Goal: Information Seeking & Learning: Learn about a topic

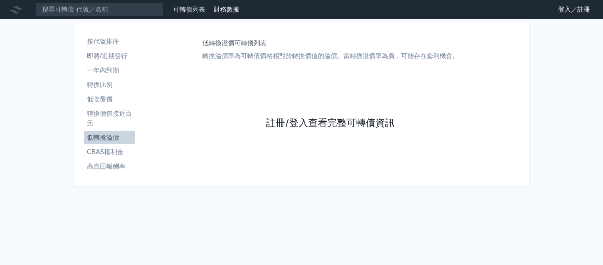
click at [274, 121] on link "註冊/登入查看完整可轉債資訊" at bounding box center [330, 123] width 128 height 13
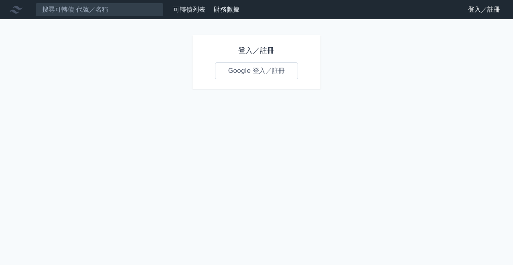
drag, startPoint x: 279, startPoint y: 72, endPoint x: 280, endPoint y: 79, distance: 7.3
click at [279, 72] on link "Google 登入／註冊" at bounding box center [256, 71] width 83 height 17
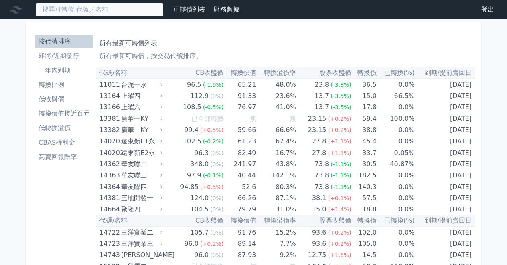
click at [62, 10] on input at bounding box center [99, 10] width 128 height 14
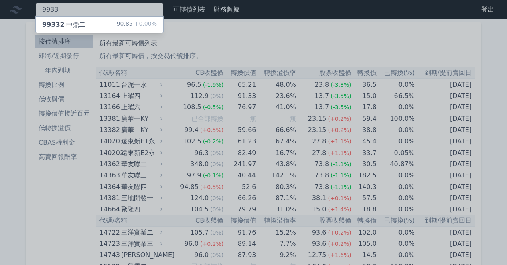
type input "9933"
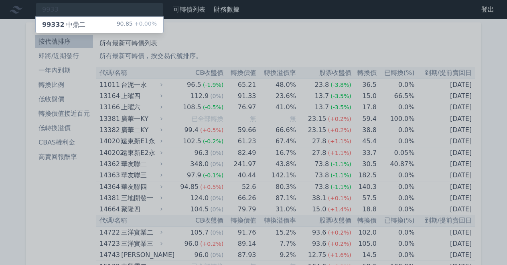
click at [75, 29] on div "99332 中鼎二" at bounding box center [63, 25] width 43 height 10
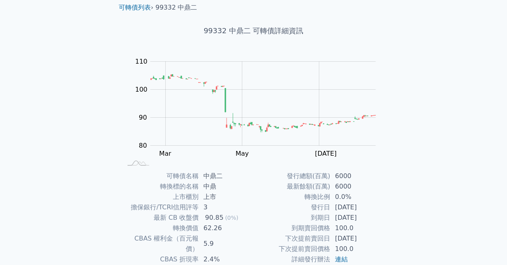
scroll to position [106, 0]
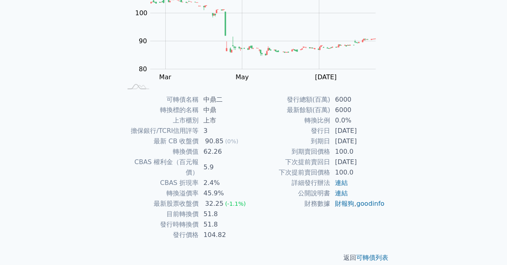
click at [85, 260] on div "可轉債列表 財務數據 可轉債列表 財務數據 登出 登出 可轉債列表 › 99332 中鼎二 99332 中鼎二 可轉債詳細資訊 Zoom Out 100 70…" at bounding box center [253, 84] width 507 height 381
